Goal: Task Accomplishment & Management: Use online tool/utility

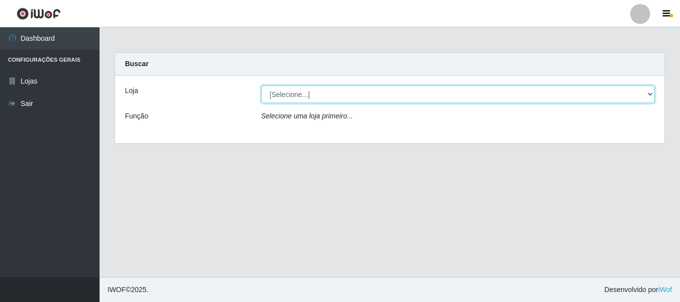
click at [648, 93] on select "[Selecione...] [GEOGRAPHIC_DATA] [GEOGRAPHIC_DATA]" at bounding box center [457, 94] width 393 height 17
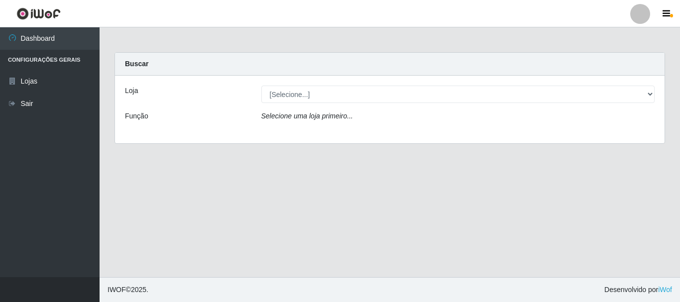
click at [585, 150] on div "Carregando... Buscar Loja [Selecione...] [GEOGRAPHIC_DATA] [GEOGRAPHIC_DATA] Fu…" at bounding box center [389, 103] width 565 height 103
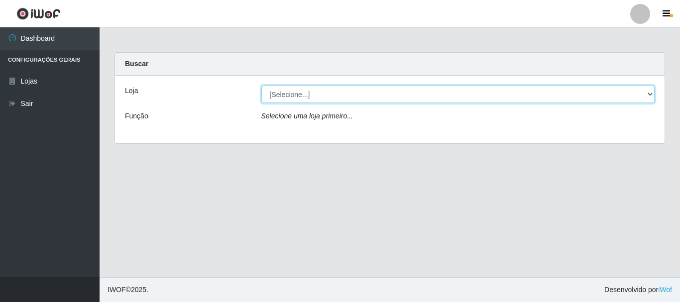
click at [648, 93] on select "[Selecione...] [GEOGRAPHIC_DATA] [GEOGRAPHIC_DATA]" at bounding box center [457, 94] width 393 height 17
select select "64"
click at [261, 86] on select "[Selecione...] [GEOGRAPHIC_DATA] [GEOGRAPHIC_DATA]" at bounding box center [457, 94] width 393 height 17
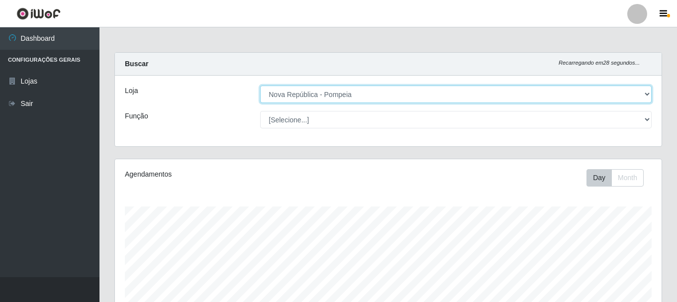
scroll to position [206, 547]
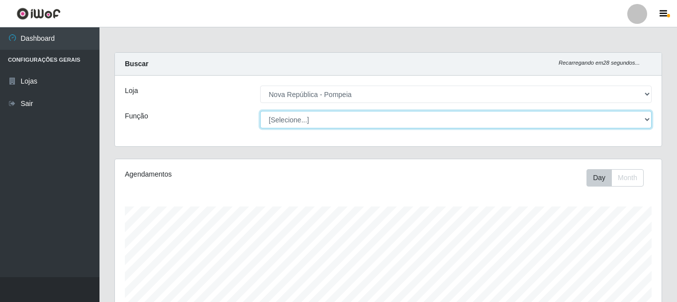
click at [648, 118] on select "[Selecione...] Balconista Operador de Caixa Recepcionista Repositor" at bounding box center [455, 119] width 391 height 17
select select "22"
click at [260, 111] on select "[Selecione...] Balconista Operador de Caixa Recepcionista Repositor" at bounding box center [455, 119] width 391 height 17
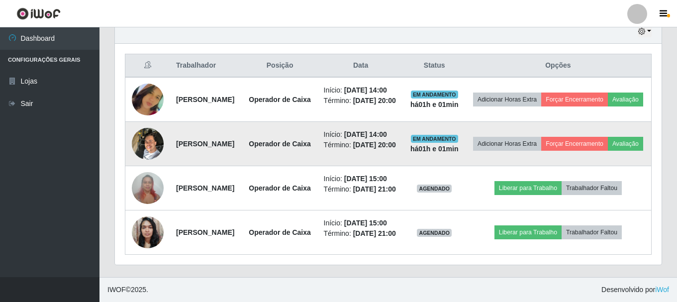
scroll to position [430, 0]
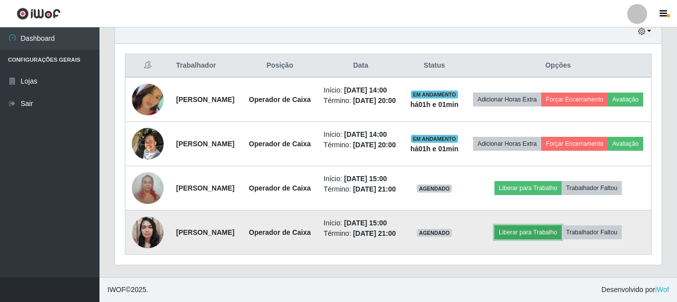
click at [537, 225] on button "Liberar para Trabalho" at bounding box center [527, 232] width 67 height 14
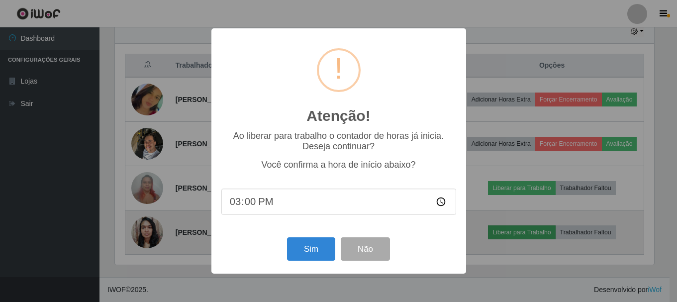
scroll to position [206, 542]
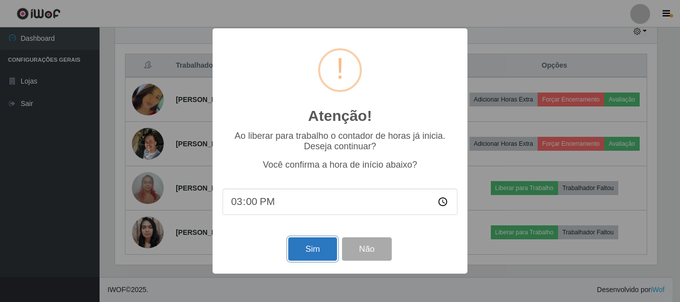
click at [297, 256] on button "Sim" at bounding box center [312, 248] width 48 height 23
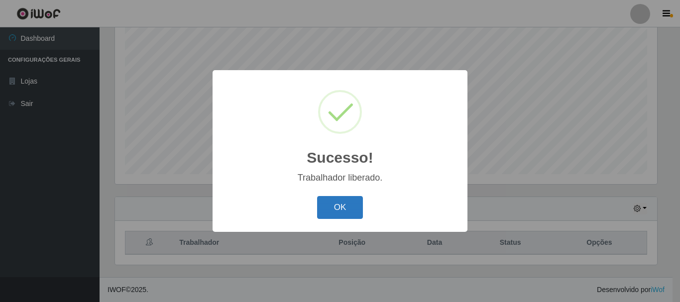
click at [348, 211] on button "OK" at bounding box center [340, 207] width 46 height 23
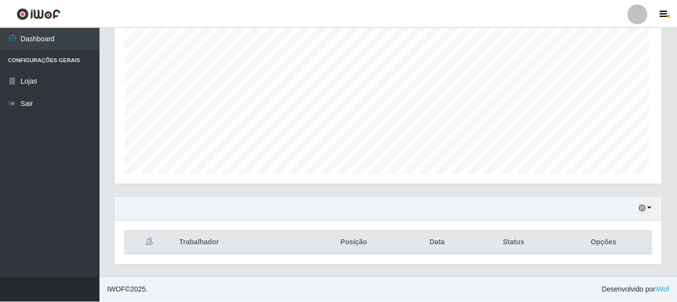
scroll to position [206, 547]
